Goal: Information Seeking & Learning: Learn about a topic

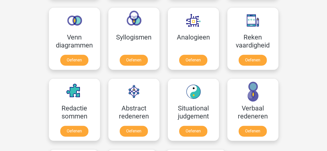
scroll to position [307, 0]
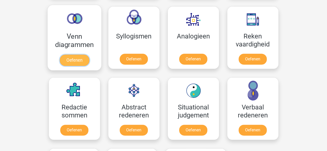
click at [84, 55] on link "Oefenen" at bounding box center [73, 60] width 29 height 11
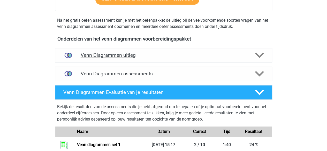
scroll to position [208, 0]
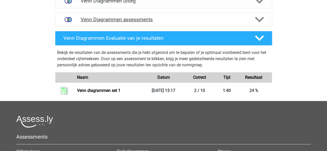
click at [103, 20] on h4 "Venn Diagrammen assessments" at bounding box center [164, 20] width 166 height 6
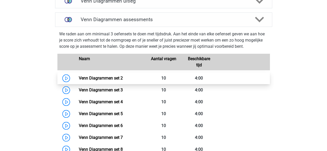
click at [85, 77] on link "Venn Diagrammen set 2" at bounding box center [101, 78] width 44 height 5
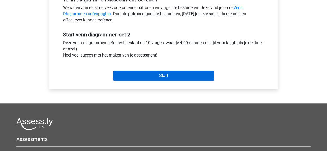
scroll to position [169, 0]
click at [145, 76] on input "Start" at bounding box center [163, 76] width 101 height 10
click at [160, 78] on input "Start" at bounding box center [163, 76] width 101 height 10
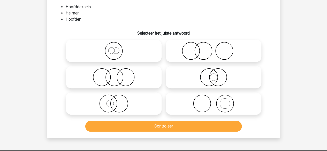
scroll to position [36, 0]
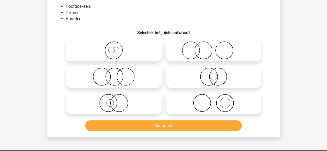
click at [147, 58] on icon at bounding box center [114, 50] width 92 height 18
click at [117, 48] on input "radio" at bounding box center [115, 45] width 3 height 3
radio input "true"
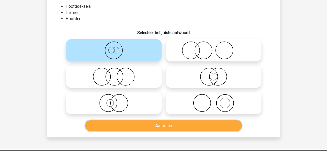
click at [164, 130] on button "Controleer" at bounding box center [163, 125] width 156 height 11
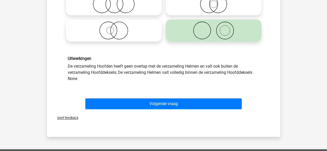
scroll to position [109, 0]
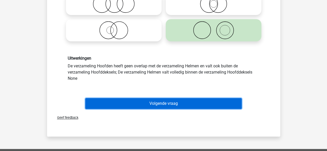
click at [192, 100] on button "Volgende vraag" at bounding box center [163, 103] width 156 height 11
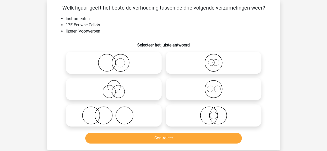
scroll to position [24, 0]
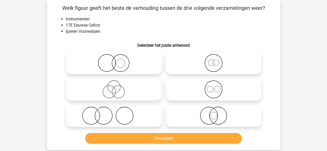
click at [132, 59] on icon at bounding box center [114, 63] width 92 height 18
click at [117, 59] on input "radio" at bounding box center [115, 58] width 3 height 3
radio input "true"
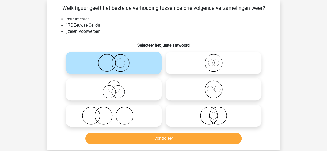
drag, startPoint x: 132, startPoint y: 59, endPoint x: 124, endPoint y: 107, distance: 49.0
click at [124, 107] on div at bounding box center [164, 89] width 200 height 79
click at [124, 107] on circle at bounding box center [124, 115] width 17 height 17
click at [117, 110] on input "radio" at bounding box center [115, 111] width 3 height 3
radio input "true"
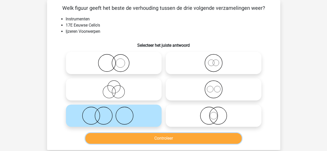
click at [118, 143] on button "Controleer" at bounding box center [163, 138] width 156 height 11
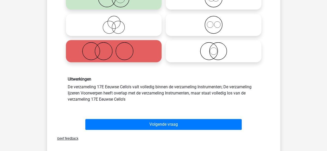
scroll to position [88, 0]
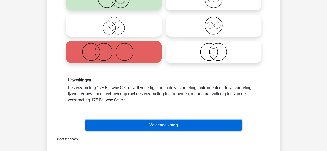
click at [124, 126] on button "Volgende vraag" at bounding box center [163, 125] width 156 height 11
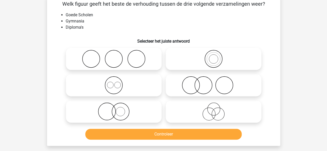
scroll to position [24, 0]
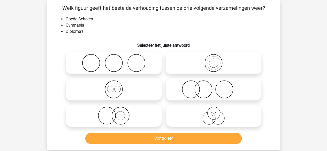
click at [149, 65] on icon at bounding box center [114, 63] width 92 height 18
click at [117, 60] on input "radio" at bounding box center [115, 58] width 3 height 3
radio input "true"
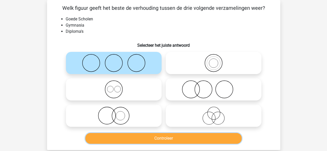
click at [147, 135] on button "Controleer" at bounding box center [163, 138] width 156 height 11
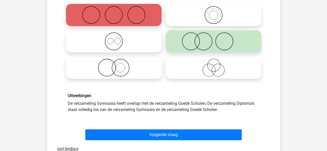
scroll to position [75, 0]
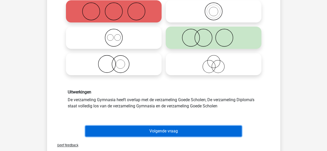
click at [147, 135] on button "Volgende vraag" at bounding box center [163, 131] width 156 height 11
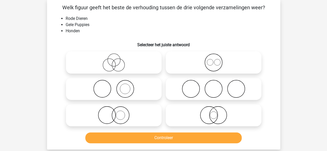
scroll to position [24, 0]
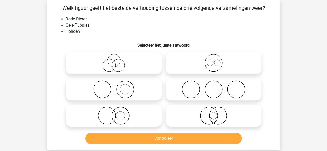
click at [139, 123] on icon at bounding box center [114, 116] width 92 height 18
click at [117, 113] on input "radio" at bounding box center [115, 111] width 3 height 3
radio input "true"
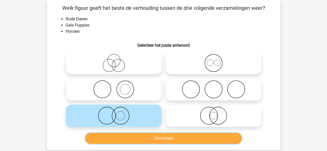
click at [137, 136] on button "Controleer" at bounding box center [163, 138] width 156 height 11
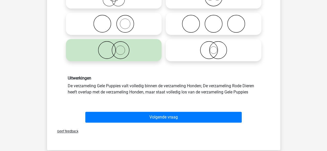
scroll to position [90, 0]
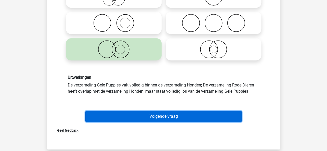
click at [147, 121] on button "Volgende vraag" at bounding box center [163, 116] width 156 height 11
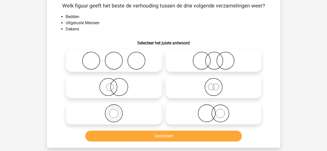
scroll to position [24, 0]
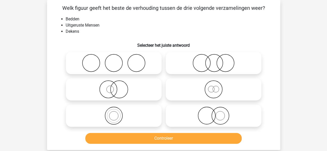
click at [180, 116] on icon at bounding box center [214, 116] width 92 height 18
click at [214, 113] on input "radio" at bounding box center [215, 111] width 3 height 3
radio input "true"
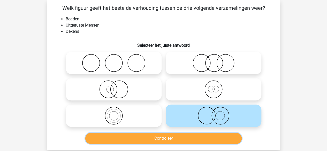
click at [150, 137] on button "Controleer" at bounding box center [163, 138] width 156 height 11
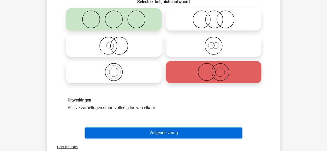
click at [150, 137] on button "Volgende vraag" at bounding box center [163, 133] width 156 height 11
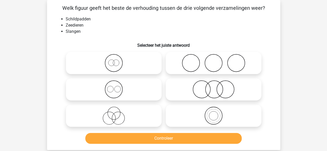
click at [181, 82] on icon at bounding box center [214, 89] width 92 height 18
click at [214, 84] on input "radio" at bounding box center [215, 85] width 3 height 3
radio input "true"
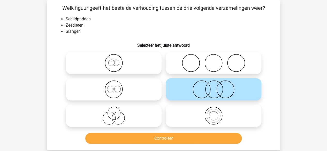
click at [163, 132] on div "Controleer" at bounding box center [163, 137] width 217 height 17
drag, startPoint x: 163, startPoint y: 132, endPoint x: 162, endPoint y: 137, distance: 4.7
click at [162, 137] on div "Controleer" at bounding box center [163, 137] width 217 height 17
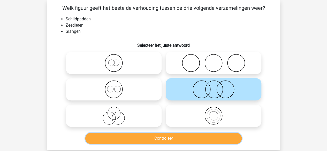
click at [162, 137] on button "Controleer" at bounding box center [163, 138] width 156 height 11
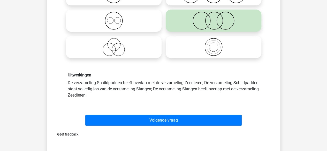
scroll to position [94, 0]
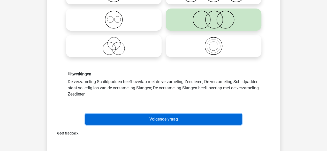
click at [172, 121] on button "Volgende vraag" at bounding box center [163, 119] width 156 height 11
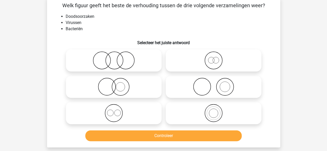
scroll to position [24, 0]
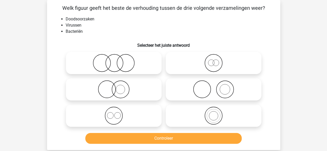
click at [146, 67] on icon at bounding box center [114, 63] width 92 height 18
click at [117, 60] on input "radio" at bounding box center [115, 58] width 3 height 3
radio input "true"
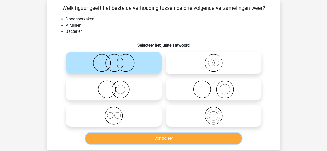
click at [155, 136] on button "Controleer" at bounding box center [163, 138] width 156 height 11
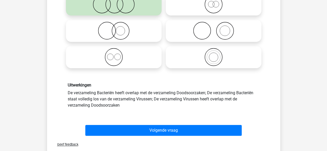
scroll to position [83, 0]
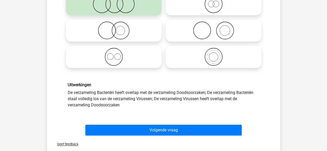
click at [155, 136] on div "Volgende vraag" at bounding box center [164, 131] width 200 height 13
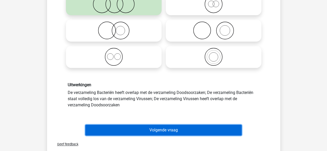
click at [157, 133] on button "Volgende vraag" at bounding box center [163, 130] width 156 height 11
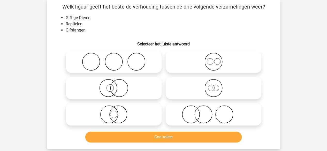
scroll to position [24, 0]
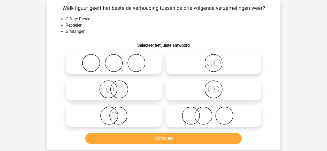
click at [138, 95] on icon at bounding box center [114, 89] width 92 height 18
click at [117, 87] on input "radio" at bounding box center [115, 85] width 3 height 3
radio input "true"
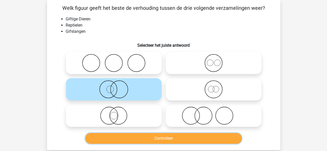
click at [134, 134] on button "Controleer" at bounding box center [163, 138] width 156 height 11
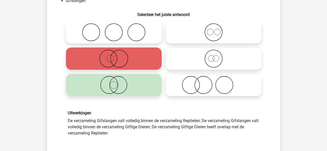
scroll to position [56, 0]
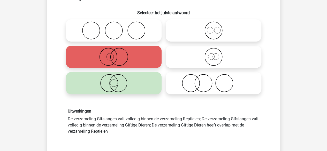
click at [138, 125] on div "Uitwerkingen De verzameling Gifslangen valt volledig binnen de verzameling Rept…" at bounding box center [164, 122] width 200 height 26
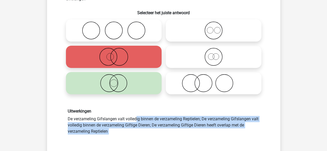
click at [138, 125] on div "Uitwerkingen De verzameling Gifslangen valt volledig binnen de verzameling Rept…" at bounding box center [164, 122] width 200 height 26
click at [140, 123] on div "Uitwerkingen De verzameling Gifslangen valt volledig binnen de verzameling Rept…" at bounding box center [164, 122] width 200 height 26
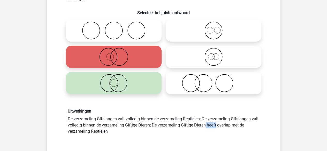
click at [140, 123] on div "Uitwerkingen De verzameling Gifslangen valt volledig binnen de verzameling Rept…" at bounding box center [164, 122] width 200 height 26
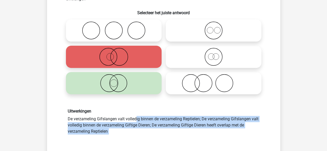
click at [140, 123] on div "Uitwerkingen De verzameling Gifslangen valt volledig binnen de verzameling Rept…" at bounding box center [164, 122] width 200 height 26
click at [140, 122] on div "Uitwerkingen De verzameling Gifslangen valt volledig binnen de verzameling Rept…" at bounding box center [164, 122] width 200 height 26
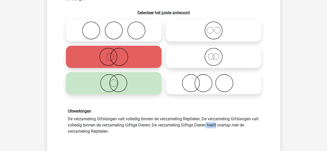
click at [140, 122] on div "Uitwerkingen De verzameling Gifslangen valt volledig binnen de verzameling Rept…" at bounding box center [164, 122] width 200 height 26
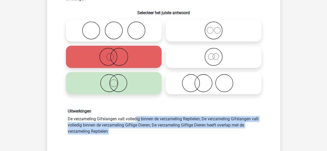
click at [140, 122] on div "Uitwerkingen De verzameling Gifslangen valt volledig binnen de verzameling Rept…" at bounding box center [164, 122] width 200 height 26
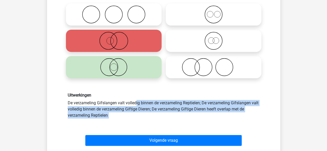
scroll to position [74, 0]
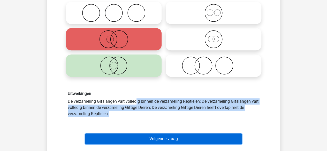
click at [135, 134] on button "Volgende vraag" at bounding box center [163, 139] width 156 height 11
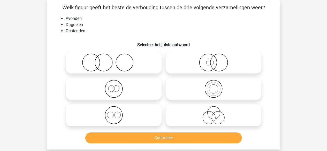
scroll to position [24, 0]
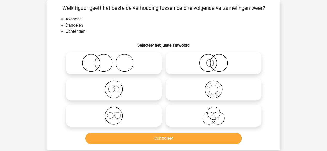
click at [189, 115] on icon at bounding box center [214, 116] width 92 height 18
click at [214, 113] on input "radio" at bounding box center [215, 111] width 3 height 3
radio input "true"
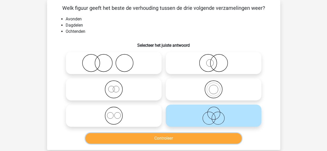
click at [175, 136] on button "Controleer" at bounding box center [163, 138] width 156 height 11
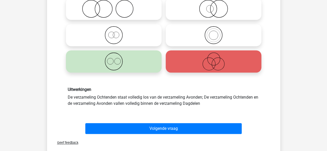
scroll to position [81, 0]
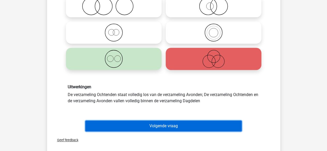
click at [180, 125] on button "Volgende vraag" at bounding box center [163, 126] width 156 height 11
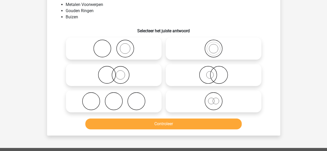
scroll to position [24, 0]
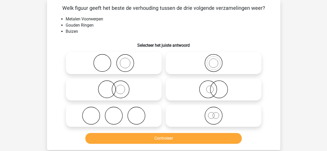
click at [195, 111] on icon at bounding box center [214, 116] width 92 height 18
click at [214, 111] on input "radio" at bounding box center [215, 111] width 3 height 3
radio input "true"
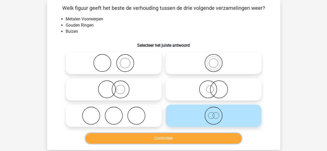
click at [176, 137] on button "Controleer" at bounding box center [163, 138] width 156 height 11
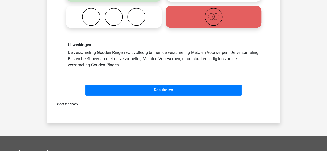
scroll to position [124, 0]
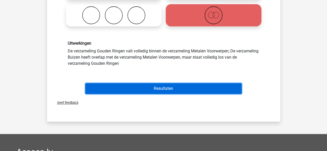
click at [168, 90] on button "Resultaten" at bounding box center [163, 88] width 156 height 11
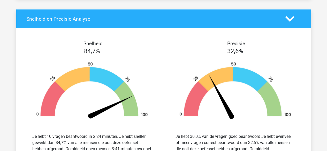
scroll to position [539, 0]
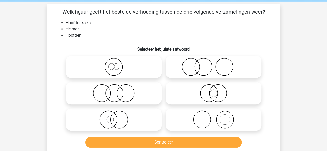
scroll to position [20, 0]
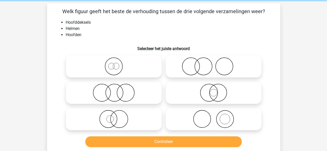
click at [198, 127] on icon at bounding box center [214, 119] width 92 height 18
click at [214, 117] on input "radio" at bounding box center [215, 114] width 3 height 3
radio input "true"
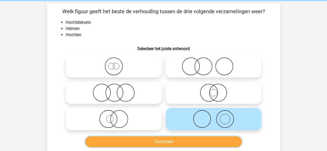
click at [190, 141] on button "Controleer" at bounding box center [163, 142] width 156 height 11
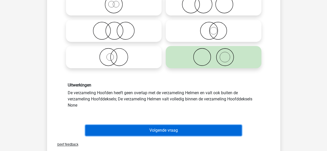
click at [191, 128] on button "Volgende vraag" at bounding box center [163, 130] width 156 height 11
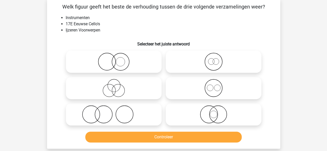
scroll to position [24, 0]
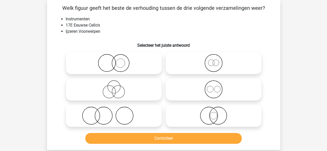
drag, startPoint x: 191, startPoint y: 128, endPoint x: 153, endPoint y: 78, distance: 62.4
click at [153, 78] on div at bounding box center [164, 89] width 200 height 79
click at [152, 84] on icon at bounding box center [114, 89] width 92 height 18
click at [117, 84] on input "radio" at bounding box center [115, 85] width 3 height 3
radio input "true"
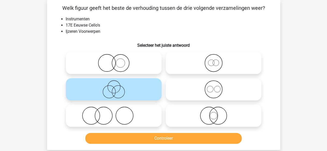
click at [160, 131] on div "Controleer" at bounding box center [163, 137] width 217 height 17
click at [160, 133] on div "Controleer" at bounding box center [163, 137] width 217 height 17
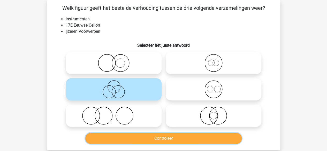
click at [159, 134] on button "Controleer" at bounding box center [163, 138] width 156 height 11
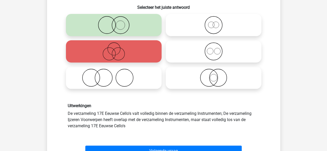
scroll to position [70, 0]
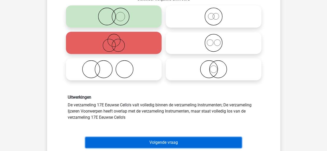
click at [159, 144] on button "Volgende vraag" at bounding box center [163, 142] width 156 height 11
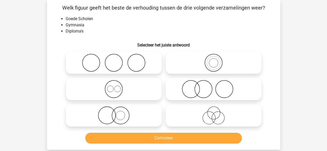
scroll to position [24, 0]
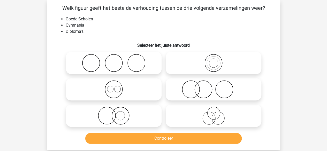
click at [194, 90] on icon at bounding box center [214, 89] width 92 height 18
click at [214, 87] on input "radio" at bounding box center [215, 85] width 3 height 3
radio input "true"
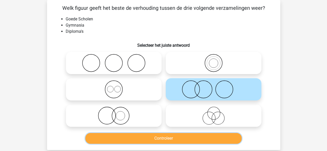
click at [172, 143] on button "Controleer" at bounding box center [163, 138] width 156 height 11
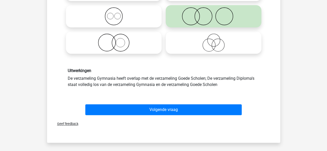
scroll to position [97, 0]
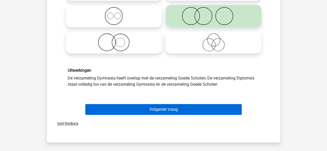
drag, startPoint x: 178, startPoint y: 100, endPoint x: 174, endPoint y: 114, distance: 14.6
click at [174, 114] on div "Volgende vraag" at bounding box center [163, 108] width 217 height 17
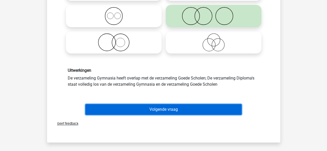
click at [174, 114] on button "Volgende vraag" at bounding box center [163, 109] width 156 height 11
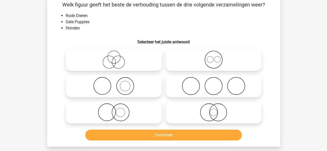
scroll to position [24, 0]
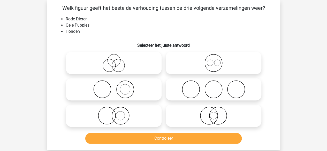
click at [125, 106] on label at bounding box center [114, 116] width 96 height 22
click at [117, 110] on input "radio" at bounding box center [115, 111] width 3 height 3
radio input "true"
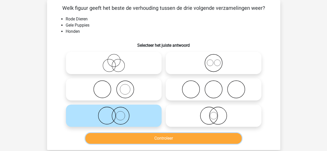
click at [122, 136] on button "Controleer" at bounding box center [163, 138] width 156 height 11
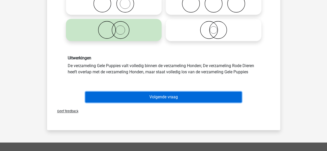
click at [141, 96] on button "Volgende vraag" at bounding box center [163, 97] width 156 height 11
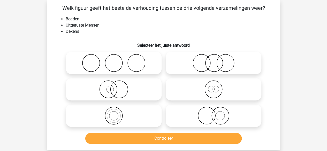
click at [151, 62] on icon at bounding box center [114, 63] width 92 height 18
click at [117, 60] on input "radio" at bounding box center [115, 58] width 3 height 3
radio input "true"
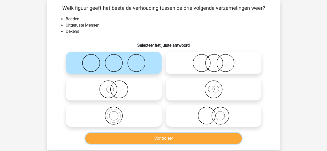
click at [140, 134] on button "Controleer" at bounding box center [163, 138] width 156 height 11
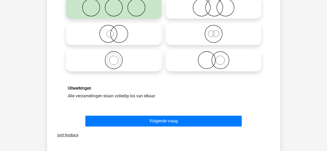
scroll to position [80, 0]
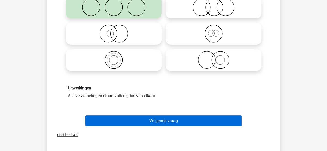
drag, startPoint x: 146, startPoint y: 114, endPoint x: 143, endPoint y: 125, distance: 11.4
click at [143, 125] on div "Volgende vraag" at bounding box center [163, 119] width 217 height 17
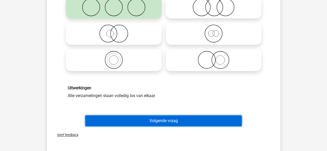
click at [143, 125] on button "Volgende vraag" at bounding box center [163, 121] width 156 height 11
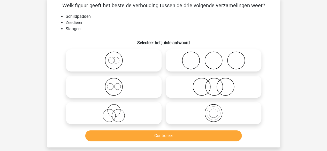
scroll to position [24, 0]
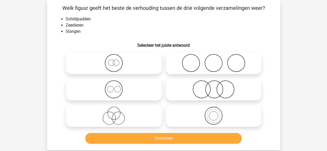
click at [143, 125] on label at bounding box center [114, 116] width 96 height 22
click at [117, 113] on input "radio" at bounding box center [115, 111] width 3 height 3
radio input "true"
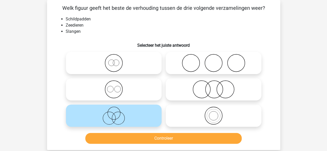
click at [181, 83] on icon at bounding box center [214, 89] width 92 height 18
click at [214, 84] on input "radio" at bounding box center [215, 85] width 3 height 3
radio input "true"
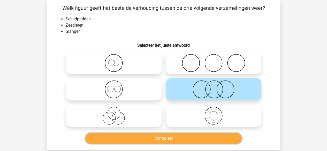
click at [165, 136] on button "Controleer" at bounding box center [163, 138] width 156 height 11
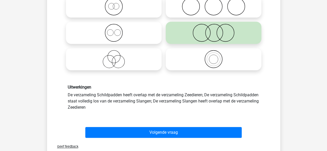
scroll to position [82, 0]
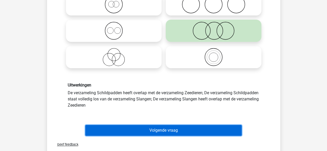
click at [168, 131] on button "Volgende vraag" at bounding box center [163, 130] width 156 height 11
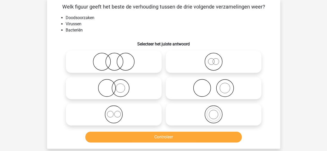
scroll to position [24, 0]
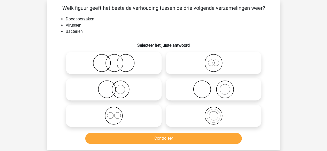
click at [127, 67] on icon at bounding box center [114, 63] width 92 height 18
click at [117, 60] on input "radio" at bounding box center [115, 58] width 3 height 3
radio input "true"
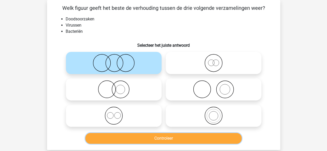
click at [127, 137] on button "Controleer" at bounding box center [163, 138] width 156 height 11
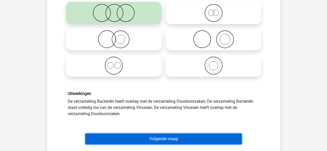
click at [127, 138] on button "Volgende vraag" at bounding box center [163, 139] width 156 height 11
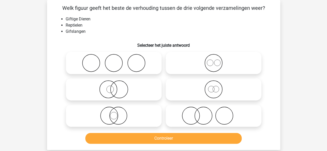
click at [134, 80] on icon at bounding box center [114, 89] width 92 height 18
click at [117, 84] on input "radio" at bounding box center [115, 85] width 3 height 3
radio input "true"
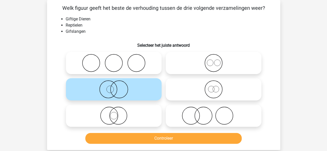
click at [137, 115] on icon at bounding box center [114, 116] width 92 height 18
click at [117, 113] on input "radio" at bounding box center [115, 111] width 3 height 3
radio input "true"
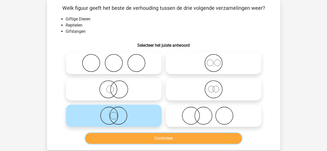
click at [133, 133] on button "Controleer" at bounding box center [163, 138] width 156 height 11
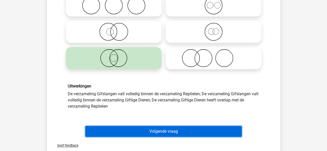
click at [133, 133] on button "Volgende vraag" at bounding box center [163, 131] width 156 height 11
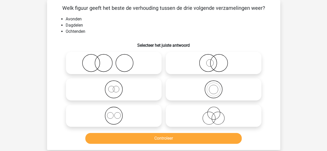
click at [136, 87] on icon at bounding box center [114, 89] width 92 height 18
click at [117, 87] on input "radio" at bounding box center [115, 85] width 3 height 3
radio input "true"
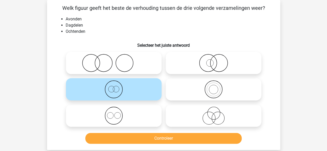
click at [120, 116] on icon at bounding box center [114, 116] width 92 height 18
click at [117, 113] on input "radio" at bounding box center [115, 111] width 3 height 3
radio input "true"
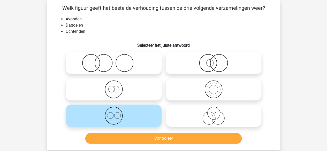
click at [130, 95] on icon at bounding box center [114, 89] width 92 height 18
click at [117, 87] on input "radio" at bounding box center [115, 85] width 3 height 3
radio input "true"
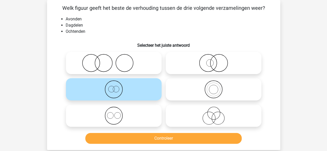
click at [132, 117] on icon at bounding box center [114, 116] width 92 height 18
click at [117, 113] on input "radio" at bounding box center [115, 111] width 3 height 3
radio input "true"
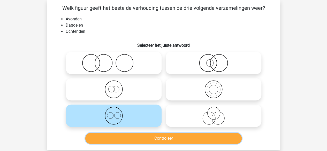
click at [125, 136] on button "Controleer" at bounding box center [163, 138] width 156 height 11
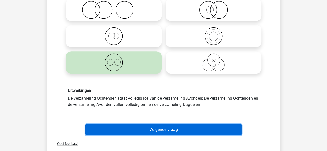
click at [126, 134] on button "Volgende vraag" at bounding box center [163, 129] width 156 height 11
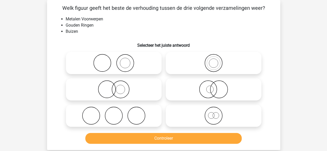
click at [129, 97] on icon at bounding box center [114, 89] width 92 height 18
click at [117, 87] on input "radio" at bounding box center [115, 85] width 3 height 3
radio input "true"
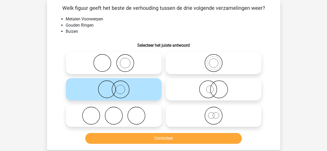
click at [130, 72] on icon at bounding box center [114, 63] width 92 height 18
click at [117, 60] on input "radio" at bounding box center [115, 58] width 3 height 3
radio input "true"
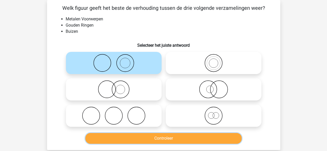
click at [132, 136] on button "Controleer" at bounding box center [163, 138] width 156 height 11
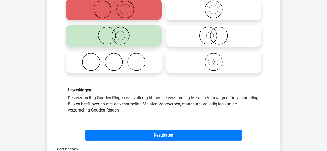
scroll to position [80, 0]
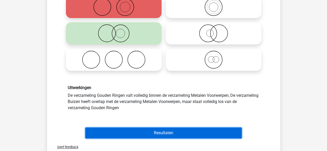
click at [132, 136] on button "Resultaten" at bounding box center [163, 133] width 156 height 11
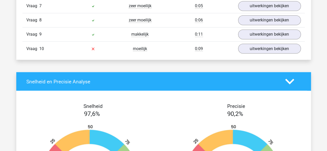
scroll to position [438, 0]
